Goal: Transaction & Acquisition: Purchase product/service

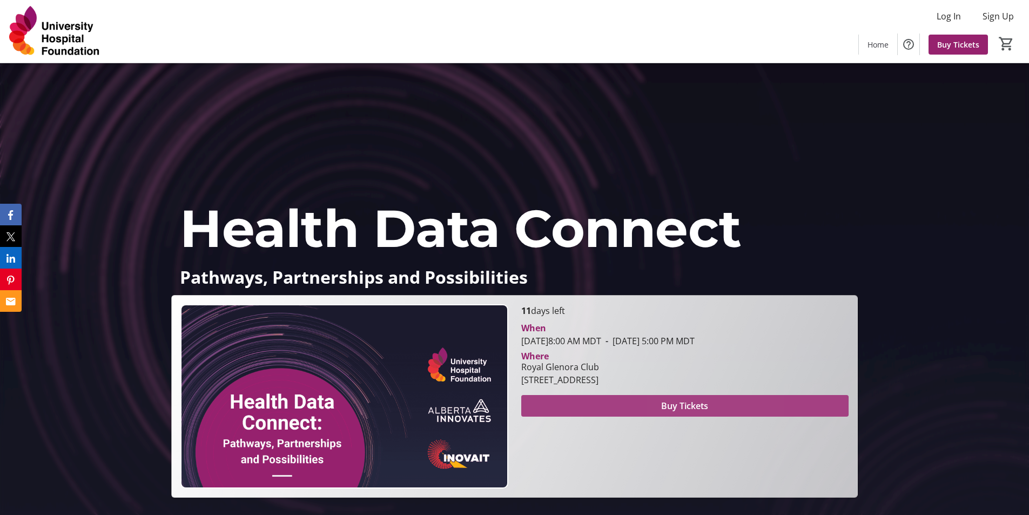
click at [679, 406] on span "Buy Tickets" at bounding box center [684, 405] width 47 height 13
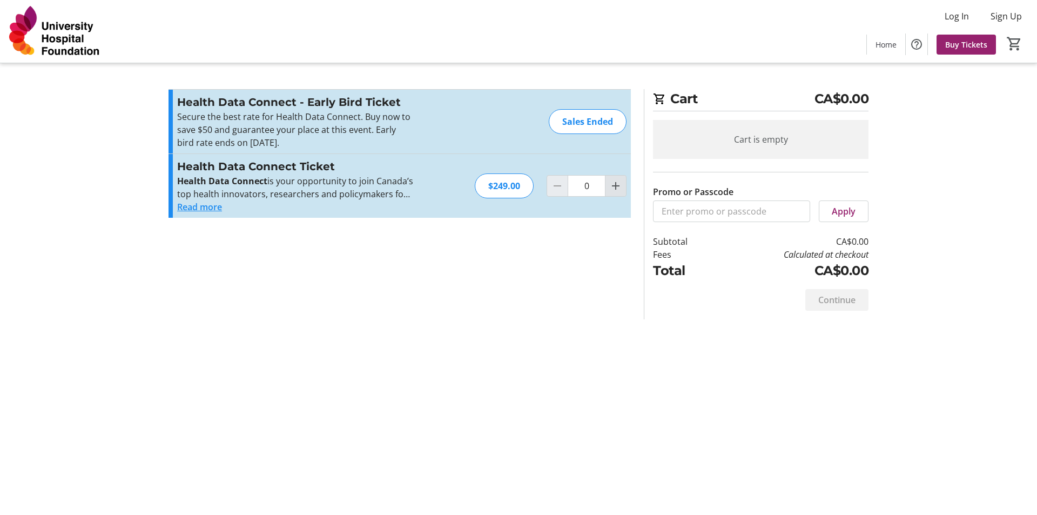
click at [611, 188] on mat-icon "Increment by one" at bounding box center [615, 185] width 13 height 13
type input "1"
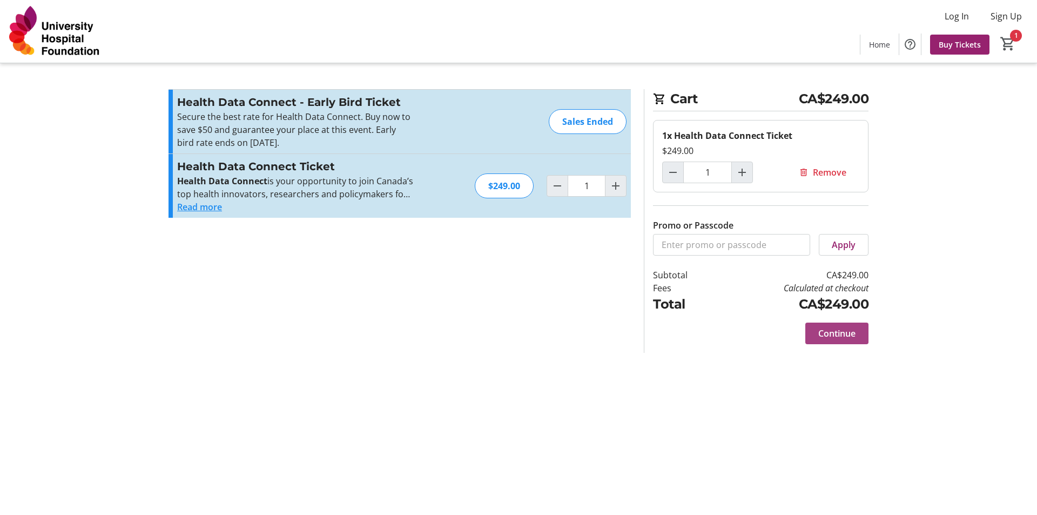
click at [836, 329] on span "Continue" at bounding box center [836, 333] width 37 height 13
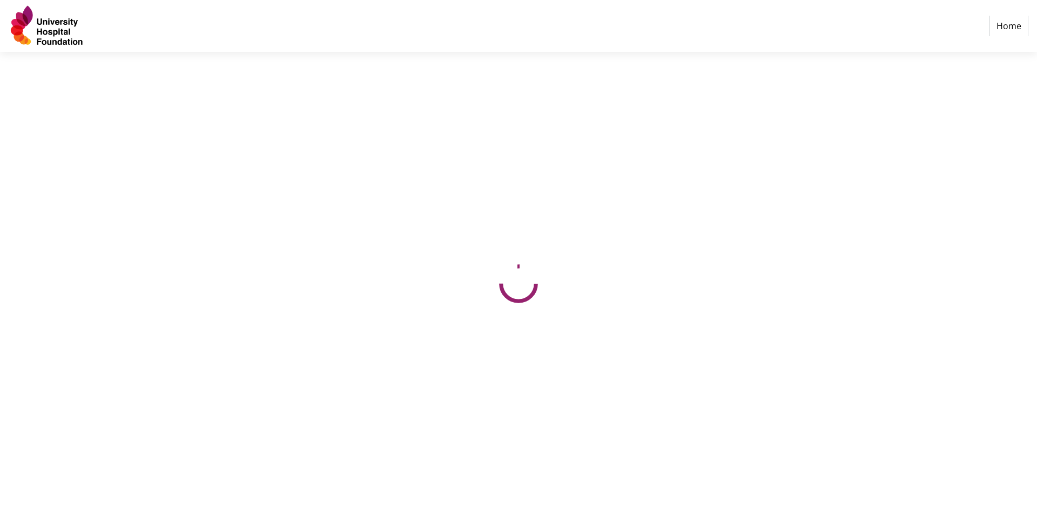
select select "CA"
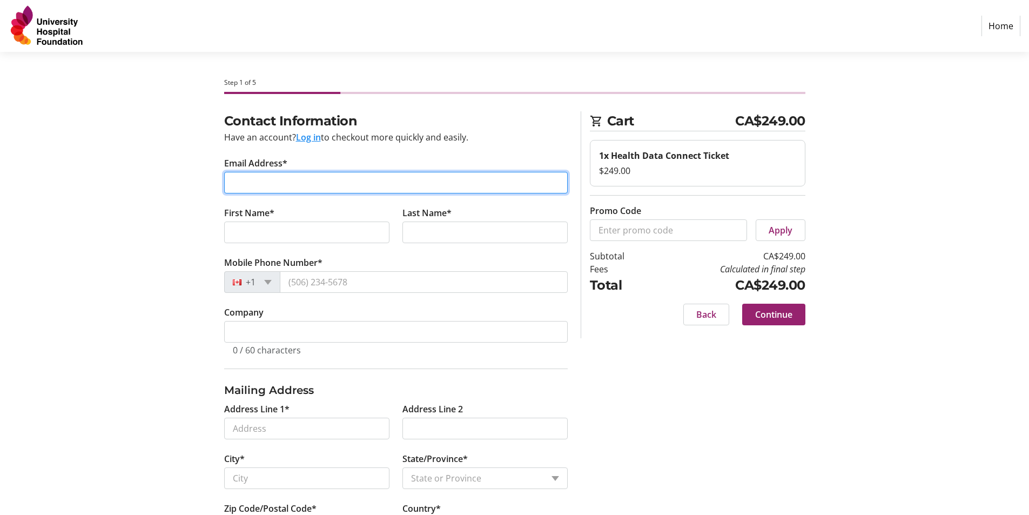
click at [326, 180] on input "Email Address*" at bounding box center [396, 183] width 344 height 22
type input "[EMAIL_ADDRESS][DOMAIN_NAME]"
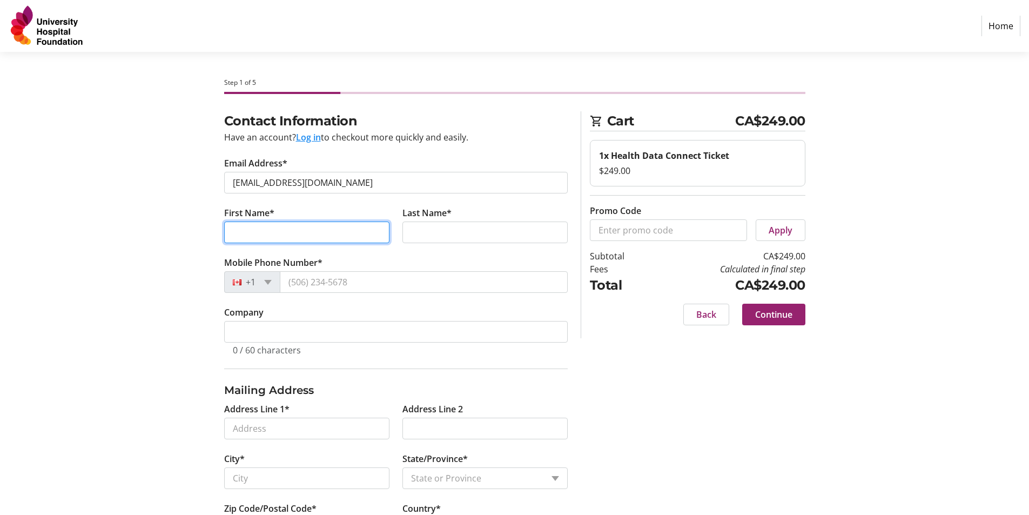
type input "[PERSON_NAME]"
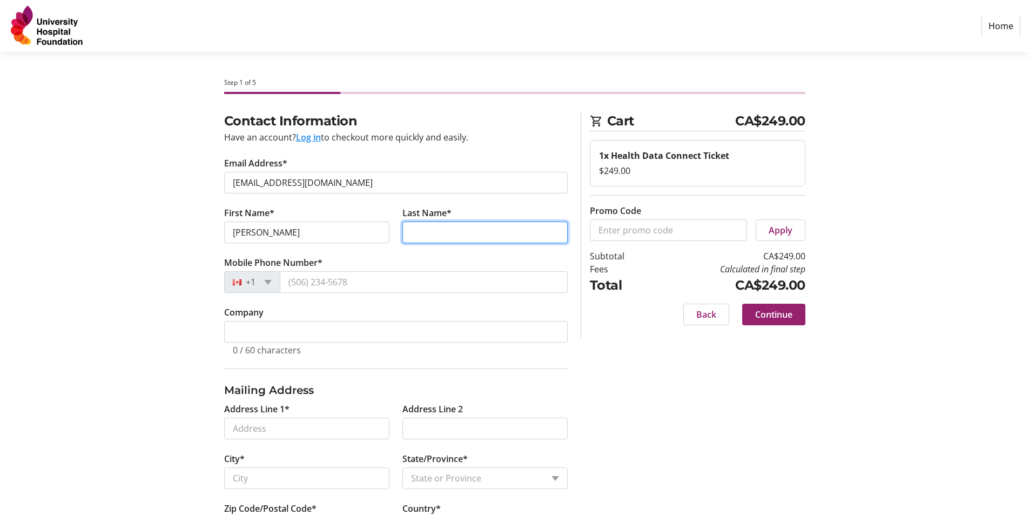
type input "m [PERSON_NAME]"
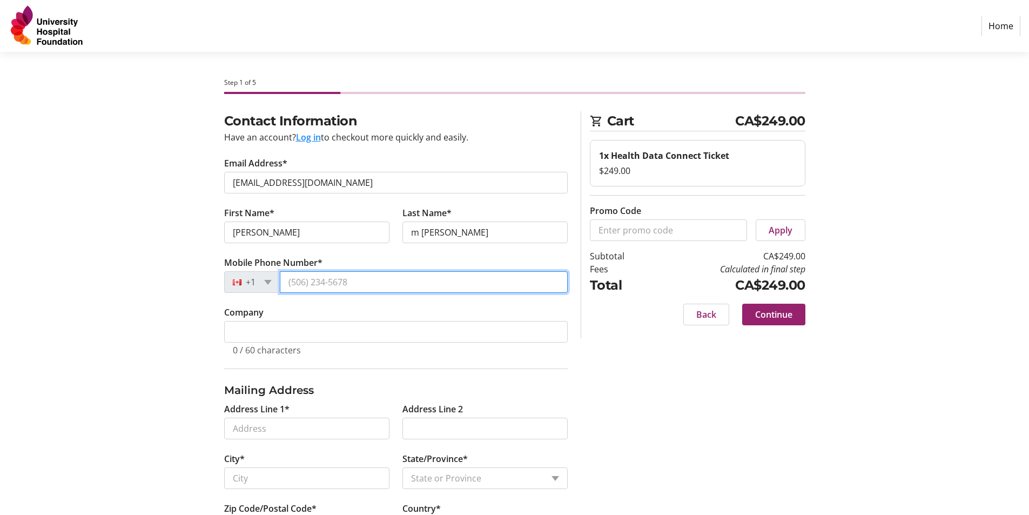
type input "[PHONE_NUMBER]"
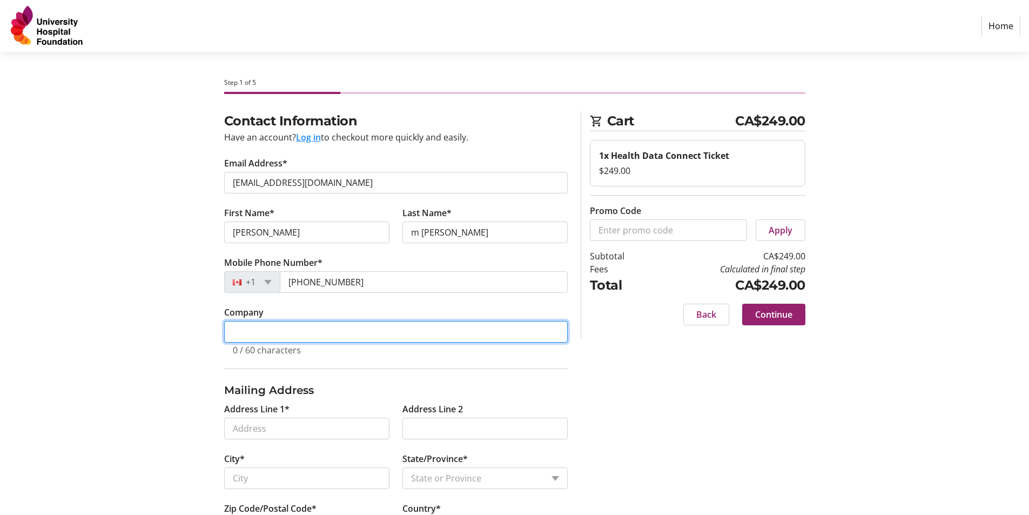
type input "Institute of Health Economics"
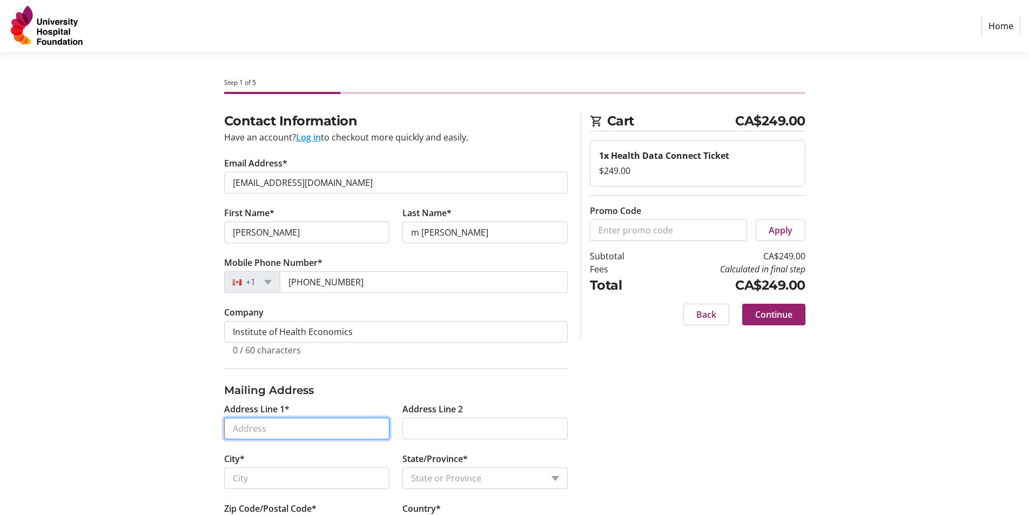
type input "[STREET_ADDRESS]"
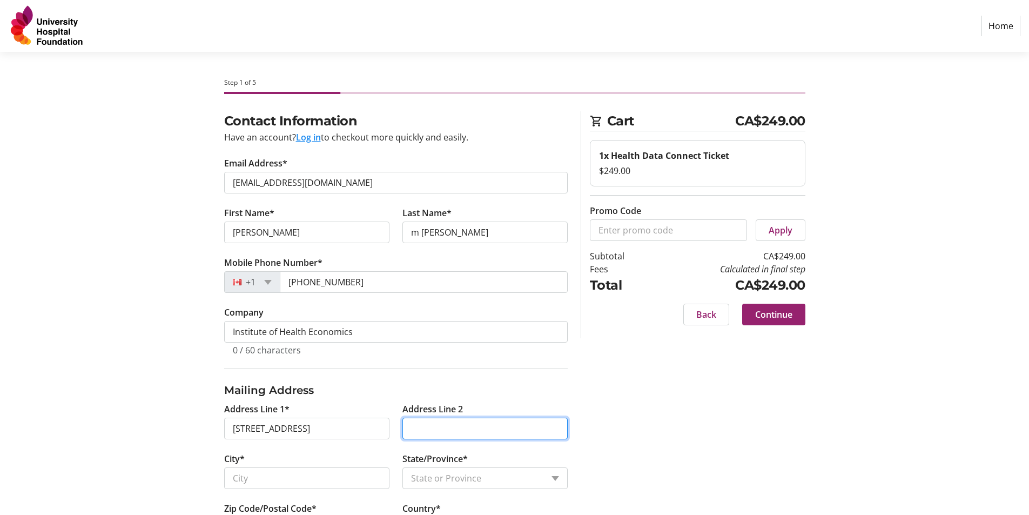
type input "[STREET_ADDRESS]"
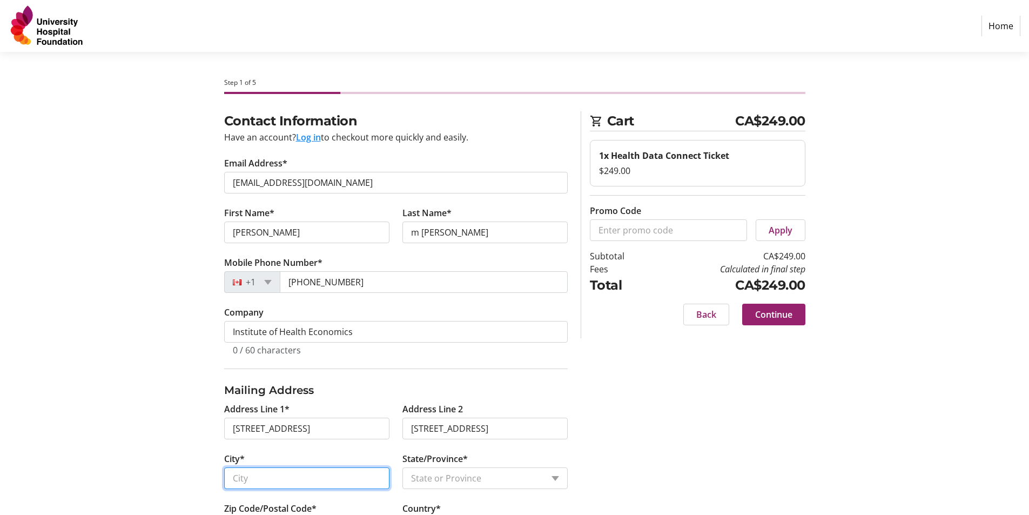
type input "Edmonton [GEOGRAPHIC_DATA]"
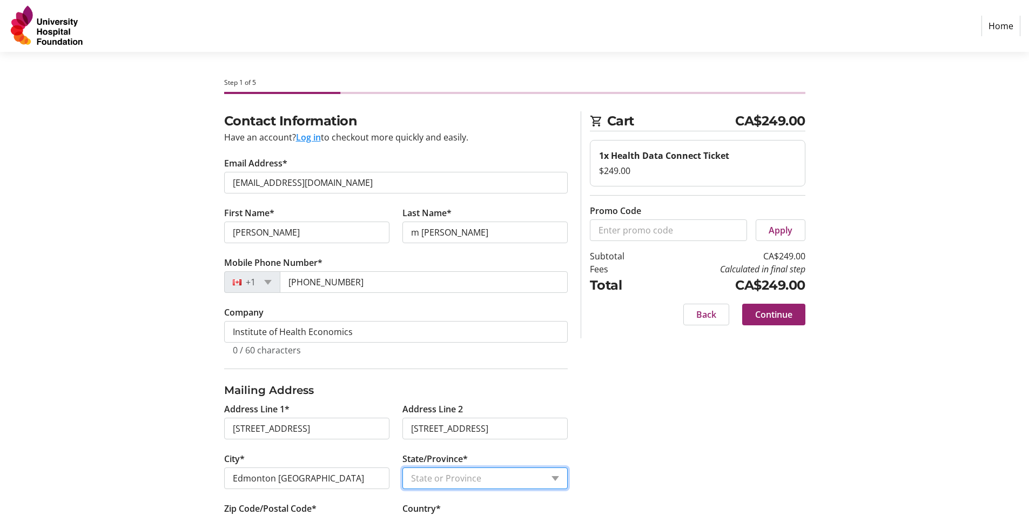
select select "AB"
type input "T5J 3N4"
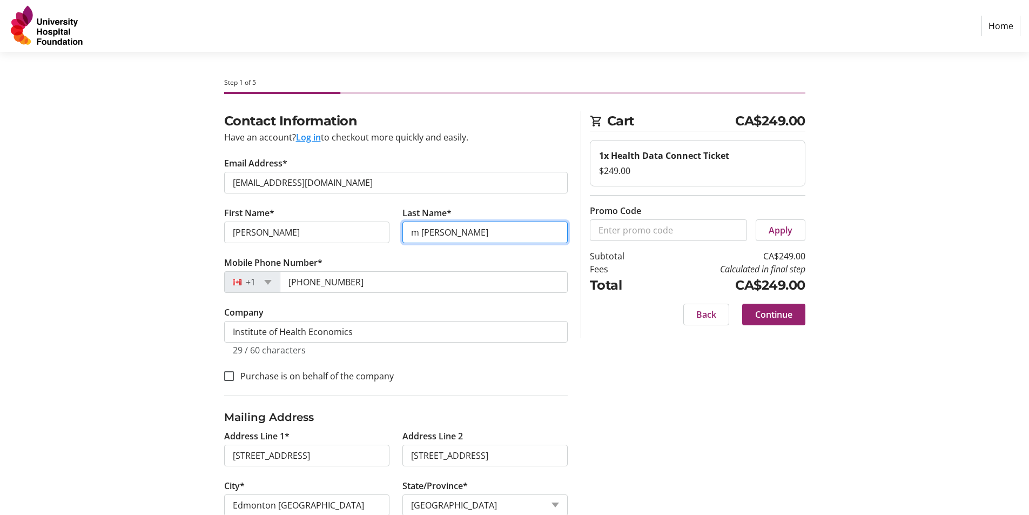
drag, startPoint x: 422, startPoint y: 232, endPoint x: 400, endPoint y: 232, distance: 22.7
click at [400, 232] on tr-form-field "Last Name* m [PERSON_NAME]" at bounding box center [485, 231] width 178 height 50
type input "[PERSON_NAME]"
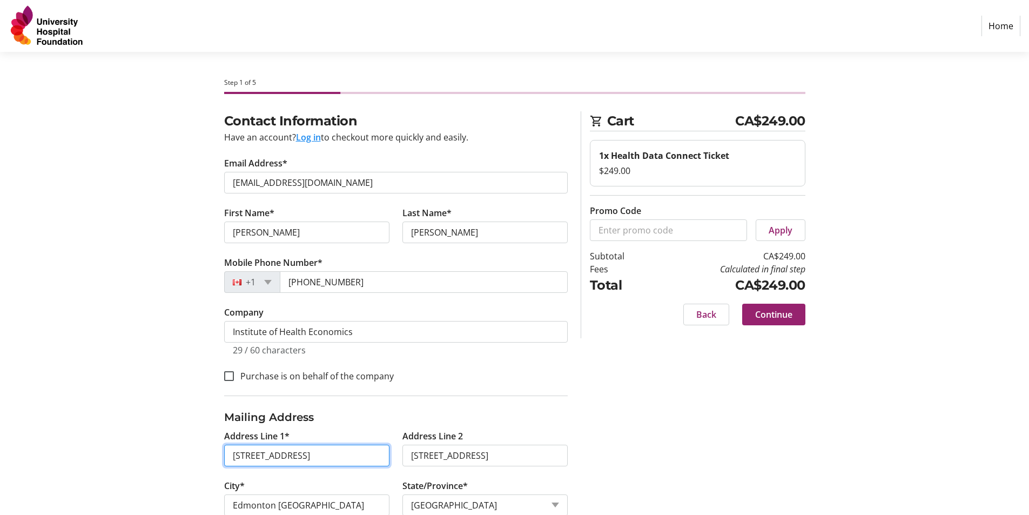
click at [234, 455] on input "[STREET_ADDRESS]" at bounding box center [306, 456] width 165 height 22
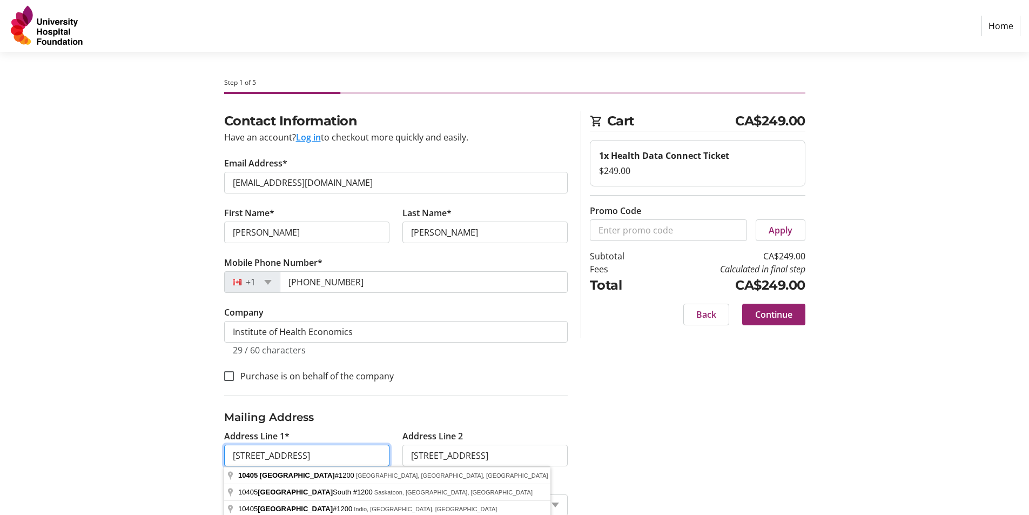
drag, startPoint x: 363, startPoint y: 455, endPoint x: 206, endPoint y: 455, distance: 157.2
click at [206, 455] on div "Contact Information Have an account? Log in to checkout more quickly and easily…" at bounding box center [514, 351] width 713 height 480
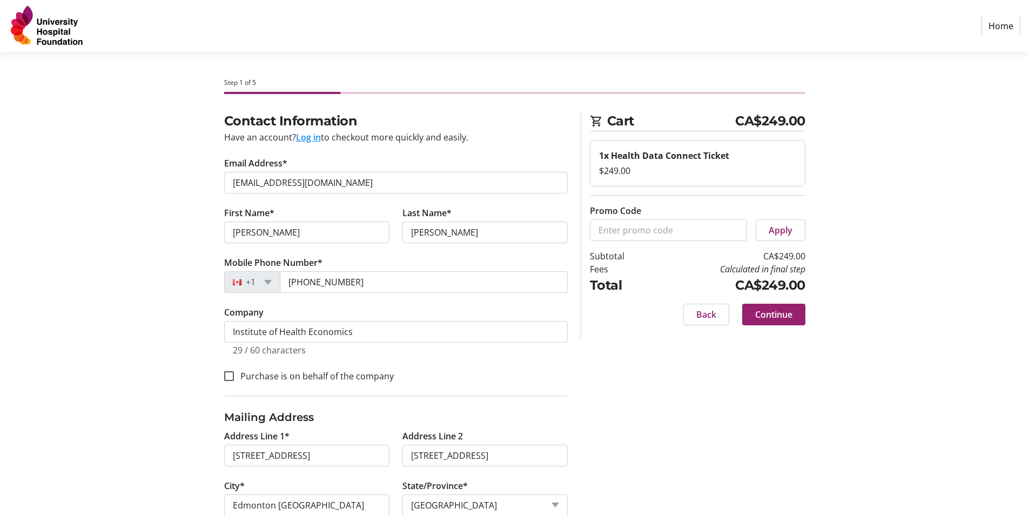
click at [595, 436] on div "Contact Information Have an account? Log in to checkout more quickly and easily…" at bounding box center [514, 351] width 713 height 480
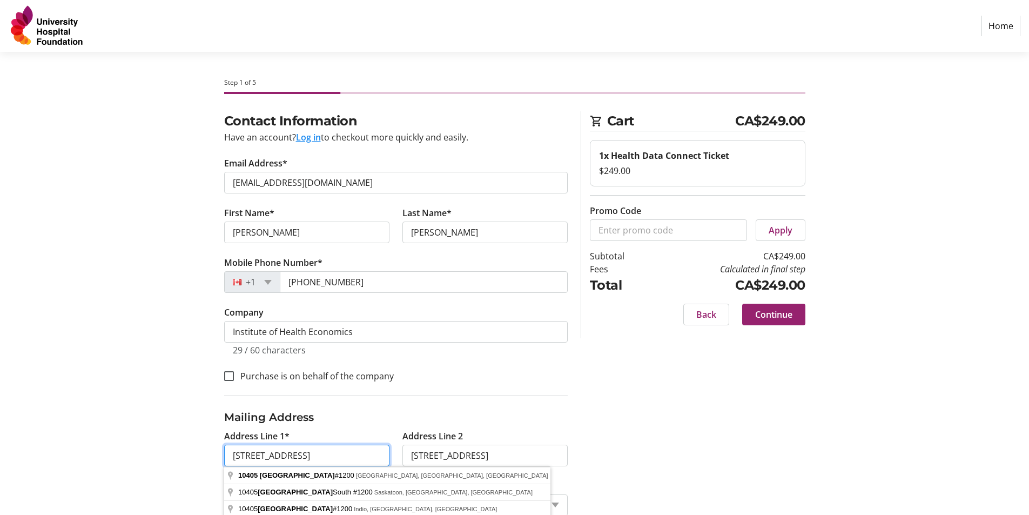
drag, startPoint x: 339, startPoint y: 452, endPoint x: 255, endPoint y: 453, distance: 83.7
click at [255, 453] on input "[STREET_ADDRESS]" at bounding box center [306, 456] width 165 height 22
click at [231, 452] on input "[STREET_ADDRESS]" at bounding box center [306, 456] width 165 height 22
drag, startPoint x: 362, startPoint y: 455, endPoint x: 278, endPoint y: 455, distance: 84.3
click at [278, 455] on input "Suite [STREET_ADDRESS]" at bounding box center [306, 456] width 165 height 22
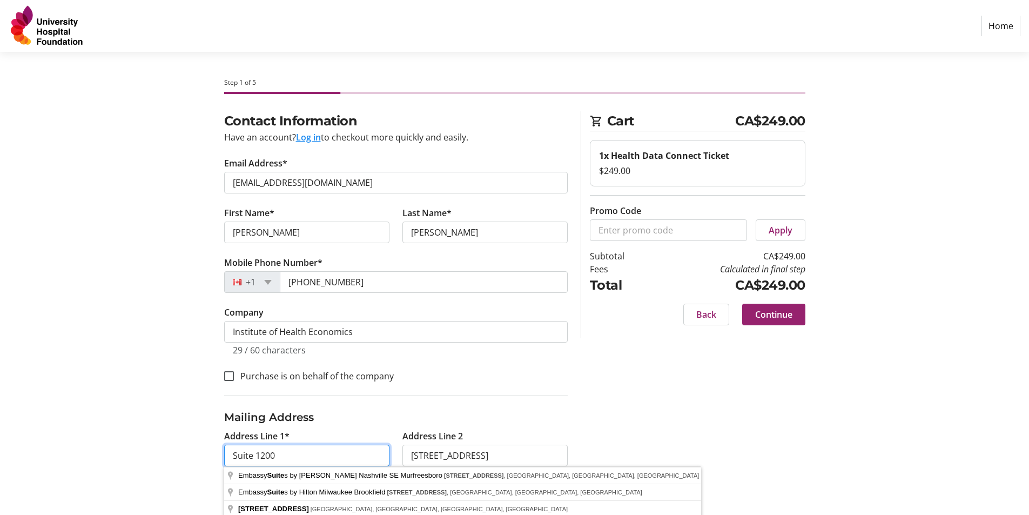
type input "Suite 1200"
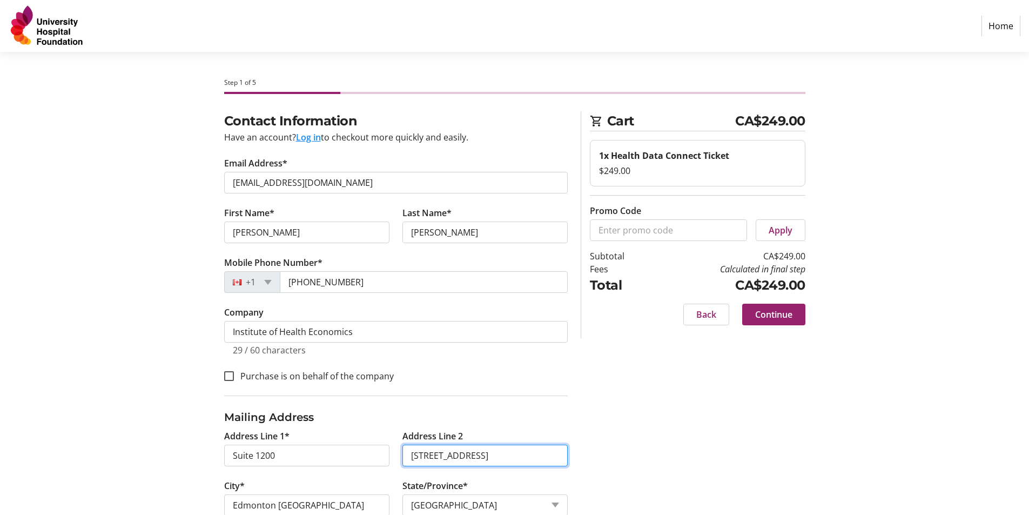
drag, startPoint x: 434, startPoint y: 453, endPoint x: 410, endPoint y: 454, distance: 23.8
click at [410, 454] on input "[STREET_ADDRESS]" at bounding box center [484, 456] width 165 height 22
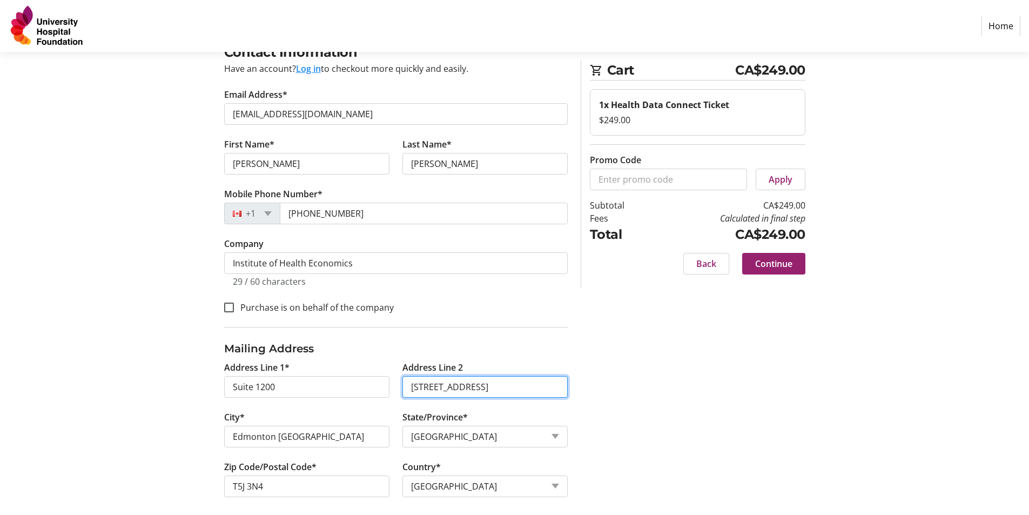
scroll to position [76, 0]
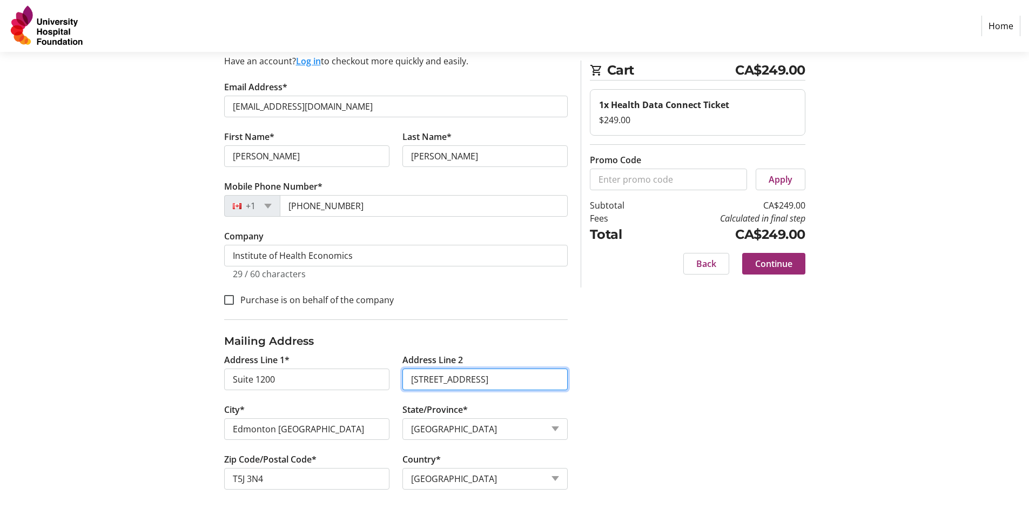
type input "[STREET_ADDRESS]"
click at [772, 262] on span "Continue" at bounding box center [773, 263] width 37 height 13
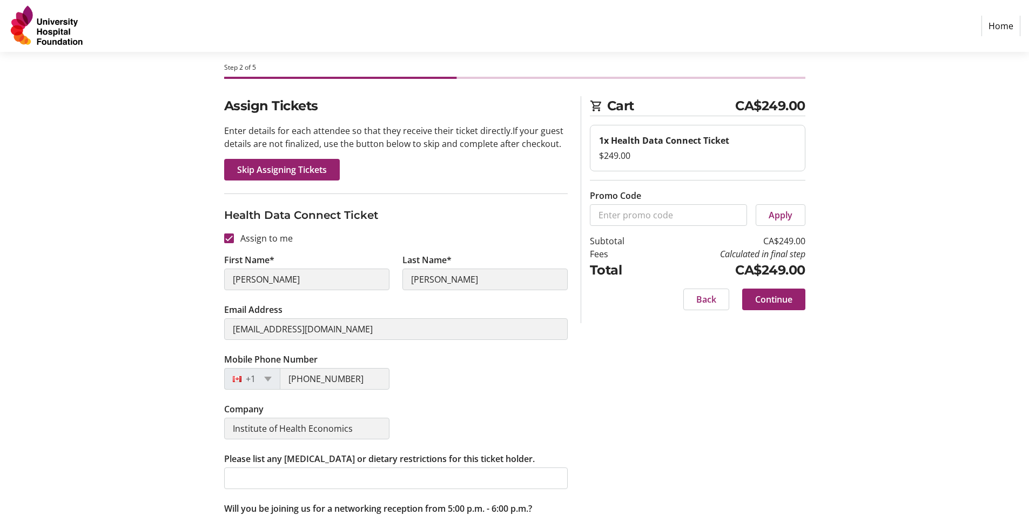
scroll to position [65, 0]
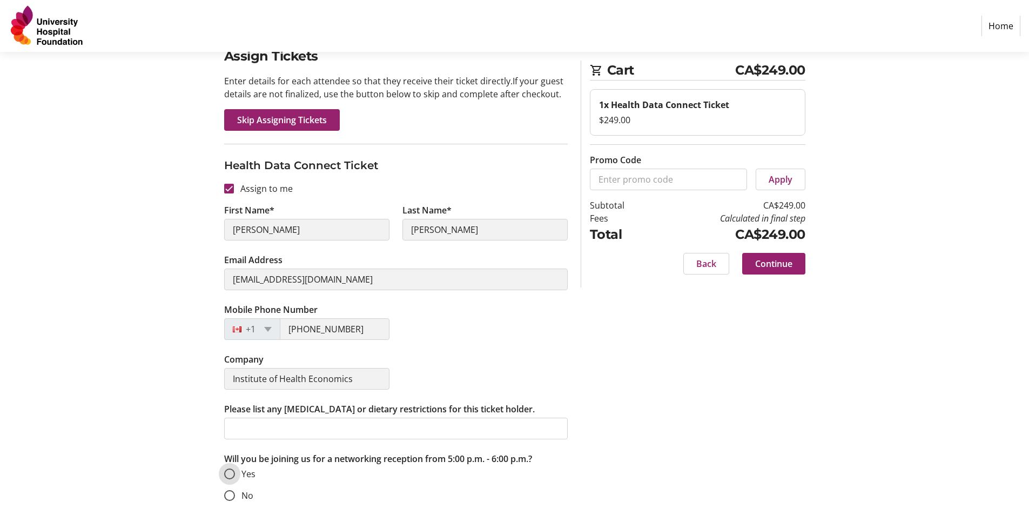
click at [230, 474] on input "Yes" at bounding box center [229, 473] width 11 height 11
radio input "true"
click at [766, 267] on span "Continue" at bounding box center [773, 263] width 37 height 13
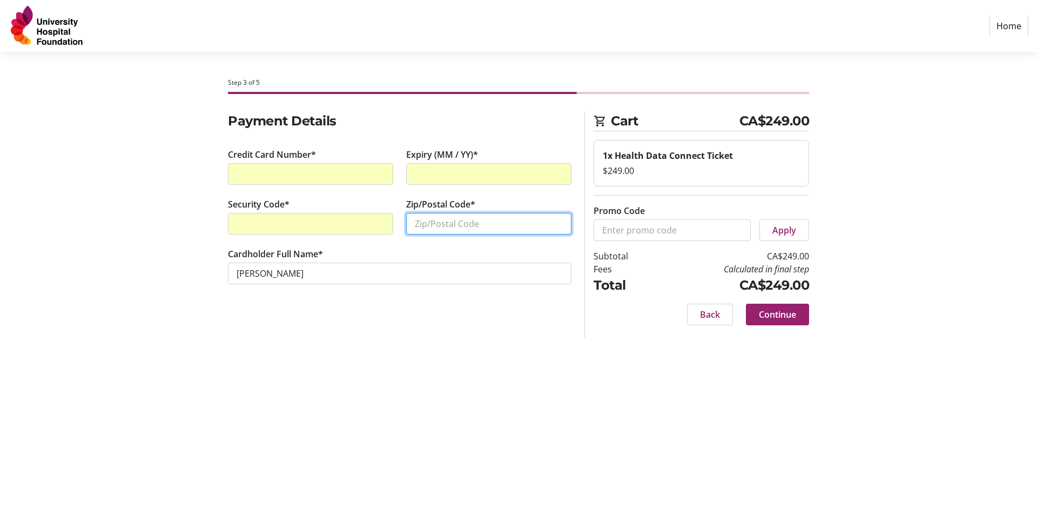
click at [444, 223] on input "Zip/Postal Code*" at bounding box center [488, 224] width 165 height 22
type input "T5J3N4"
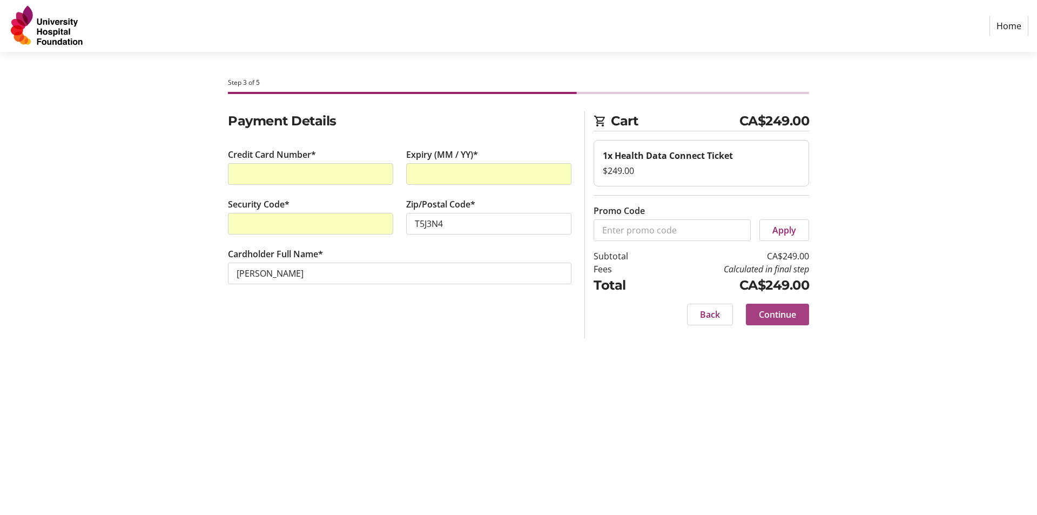
click at [767, 314] on span "Continue" at bounding box center [777, 314] width 37 height 13
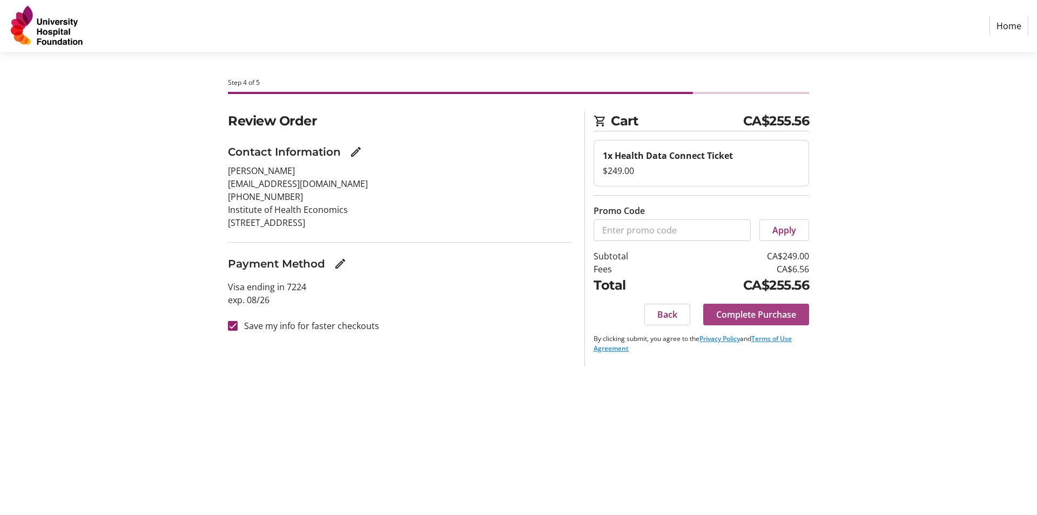
click at [762, 317] on span "Complete Purchase" at bounding box center [756, 314] width 80 height 13
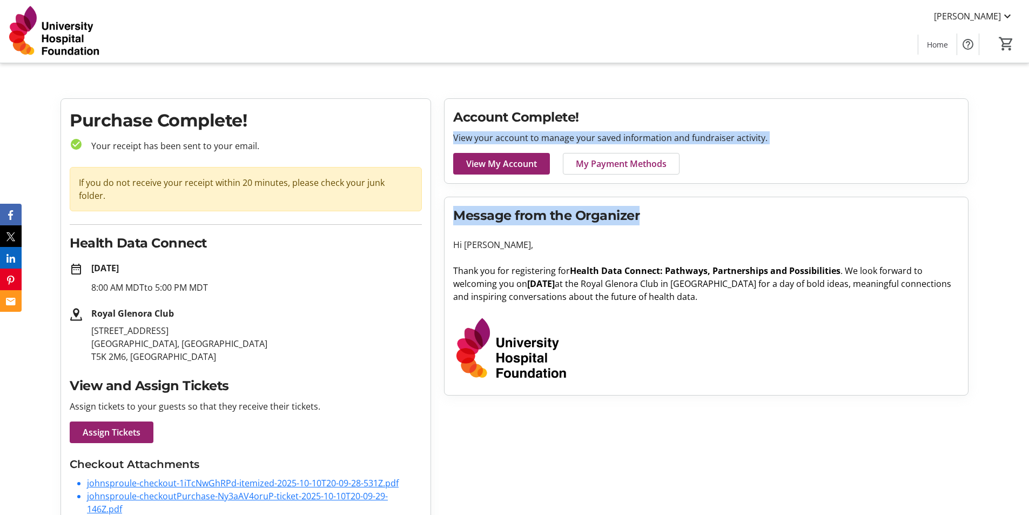
drag, startPoint x: 1028, startPoint y: 223, endPoint x: 1020, endPoint y: 292, distance: 69.6
click at [1020, 292] on tr-checkout-order-details-ui "Purchase Complete! check_circle Your receipt has been sent to your email. If yo…" at bounding box center [514, 319] width 1029 height 443
